Goal: Task Accomplishment & Management: Manage account settings

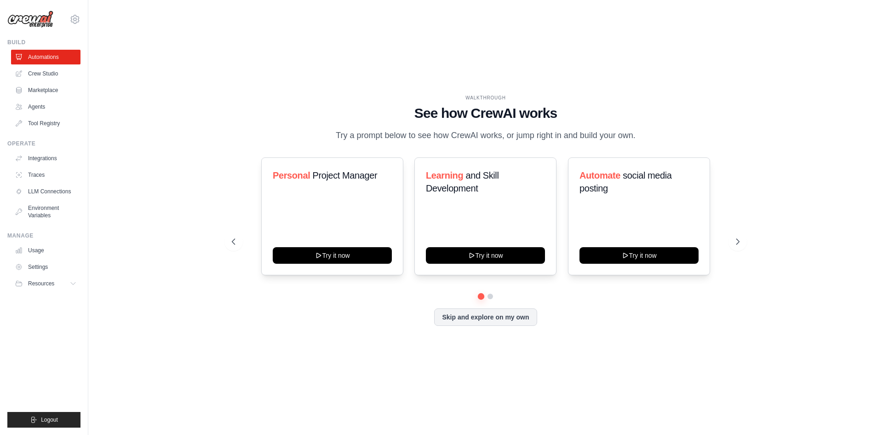
click at [68, 16] on div "[PERSON_NAME][EMAIL_ADDRESS][DOMAIN_NAME] Settings" at bounding box center [43, 14] width 73 height 29
click at [72, 18] on icon at bounding box center [75, 19] width 8 height 8
click at [57, 62] on link "Settings" at bounding box center [75, 62] width 81 height 17
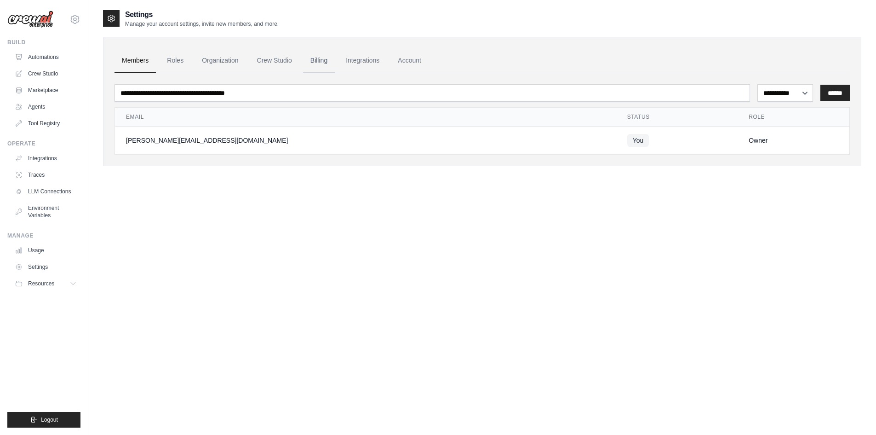
click at [320, 62] on link "Billing" at bounding box center [319, 60] width 32 height 25
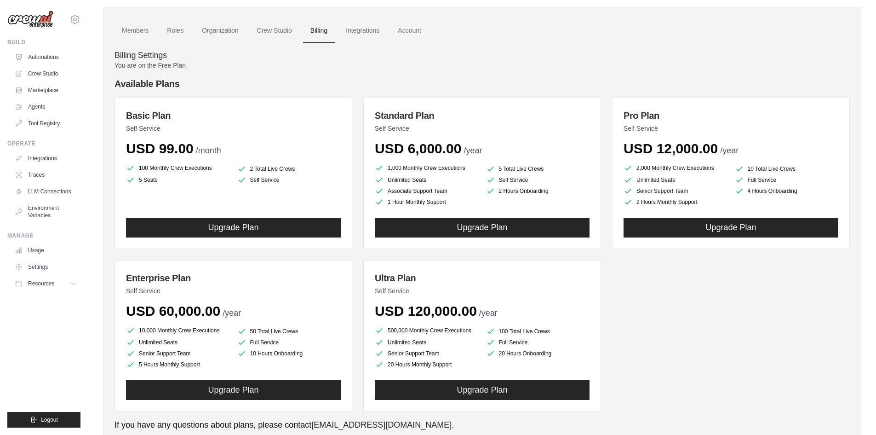
scroll to position [46, 0]
